Goal: Find specific page/section: Find specific page/section

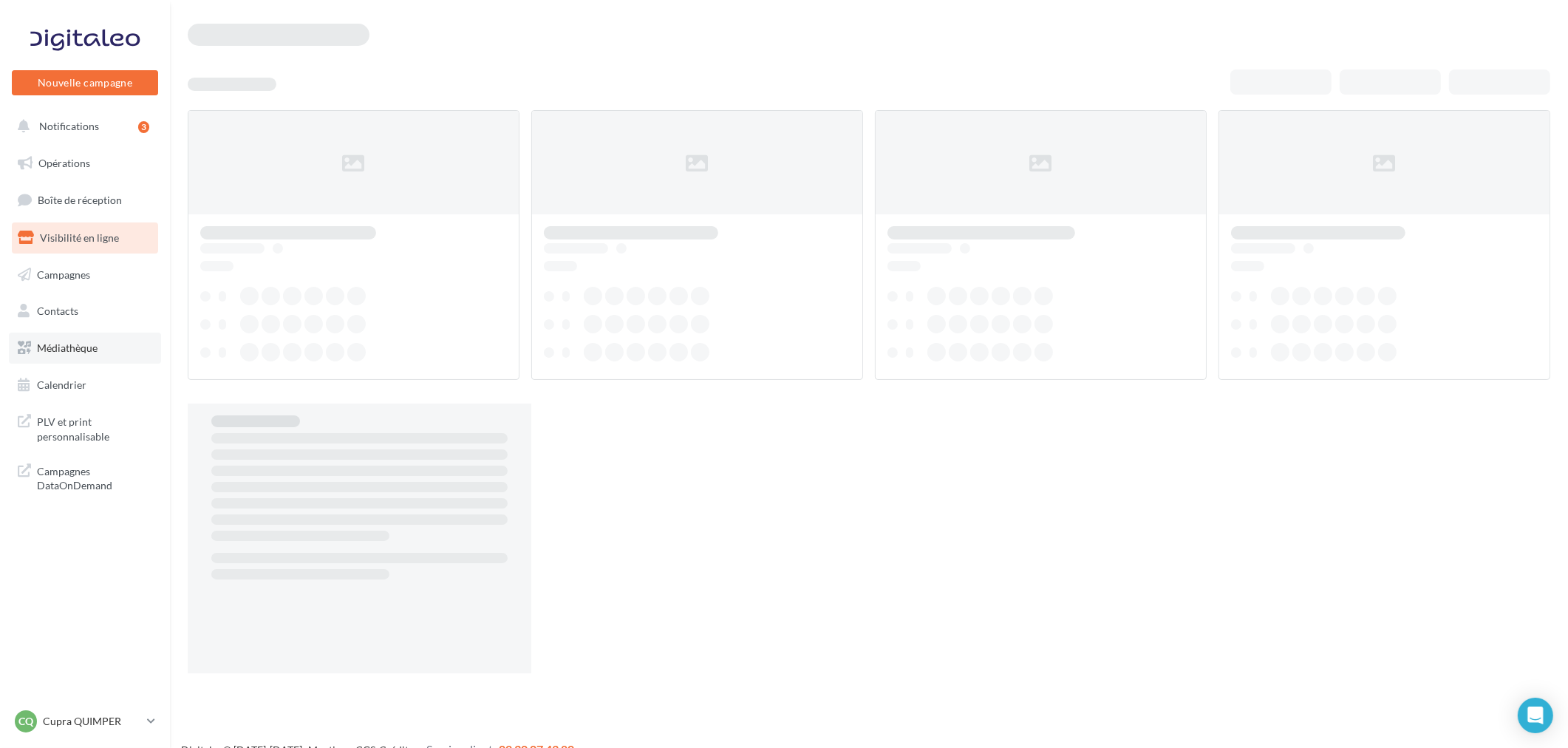
click at [104, 357] on link "Médiathèque" at bounding box center [84, 348] width 152 height 31
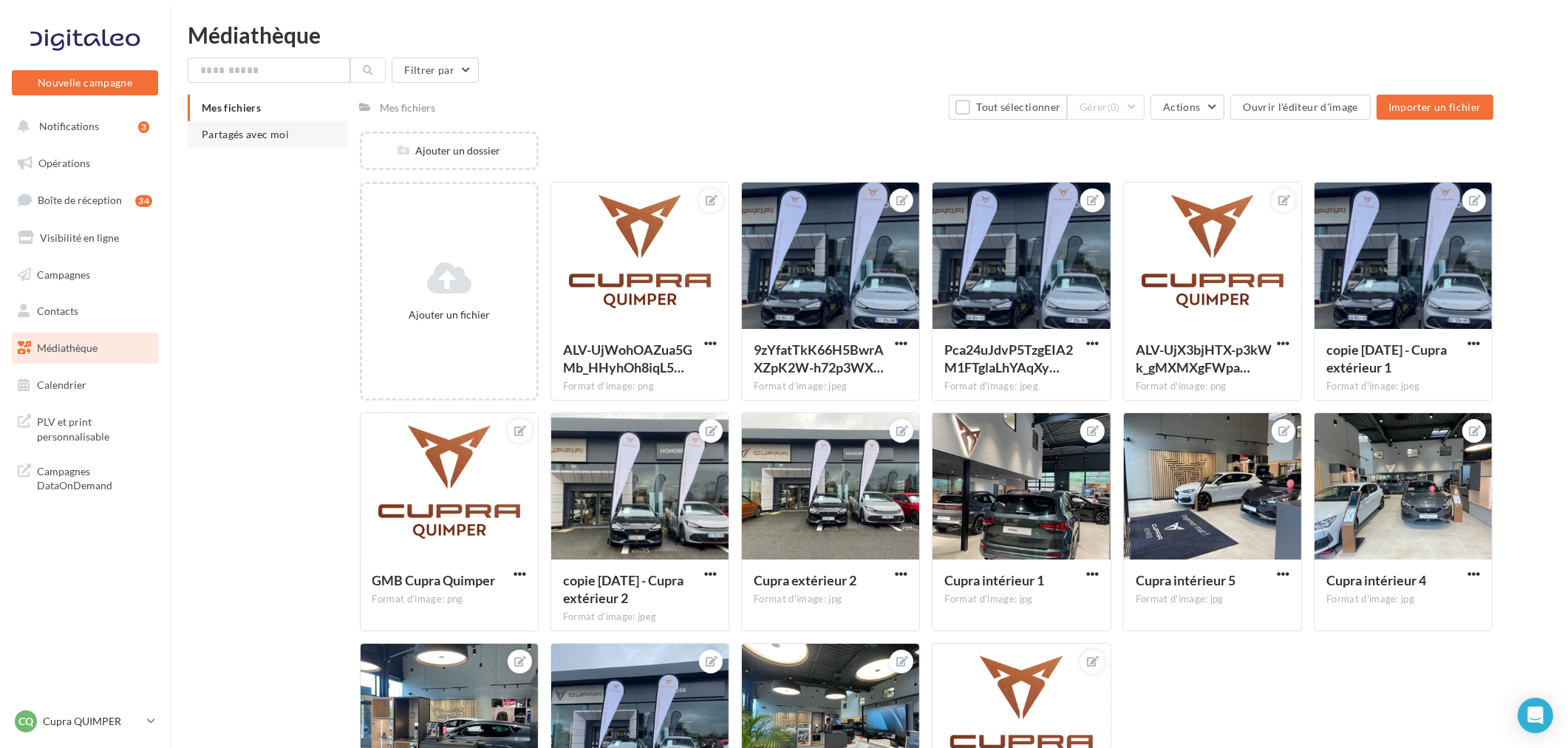
click at [274, 134] on span "Partagés avec moi" at bounding box center [245, 134] width 87 height 13
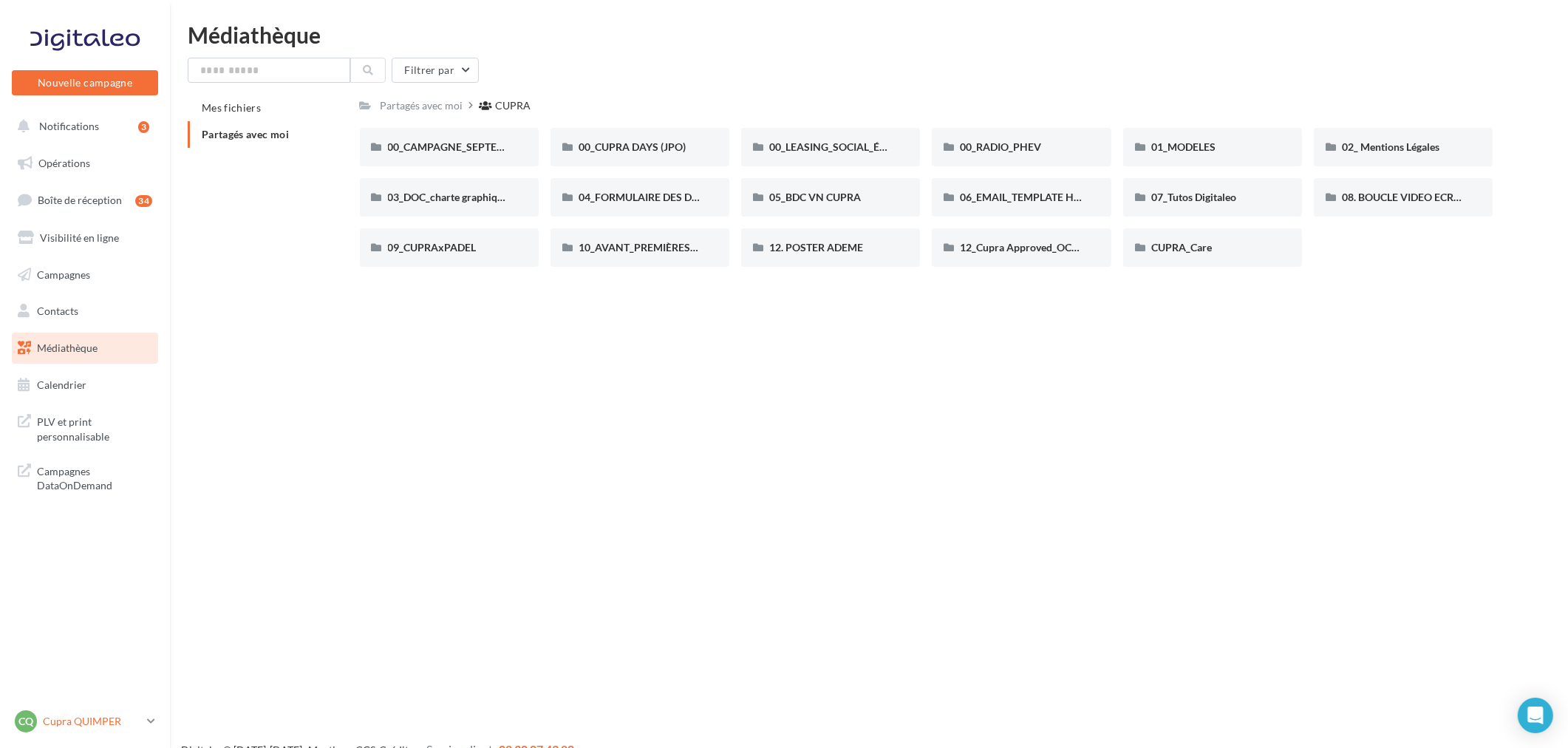
click at [63, 725] on p "Cupra QUIMPER" at bounding box center [91, 721] width 98 height 15
